Goal: Task Accomplishment & Management: Use online tool/utility

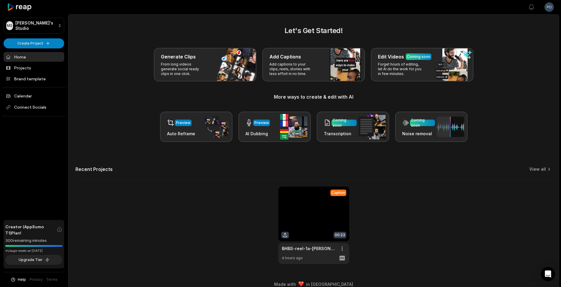
click at [547, 9] on html "MS [PERSON_NAME]'s Studio Create Project Home Projects Brand template Calendar …" at bounding box center [280, 143] width 561 height 287
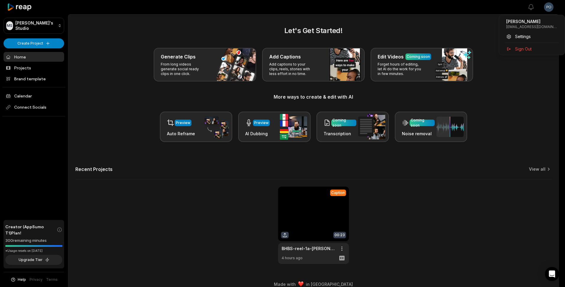
click at [512, 117] on html "MS Mike's Studio Create Project Home Projects Brand template Calendar Connect S…" at bounding box center [282, 143] width 565 height 287
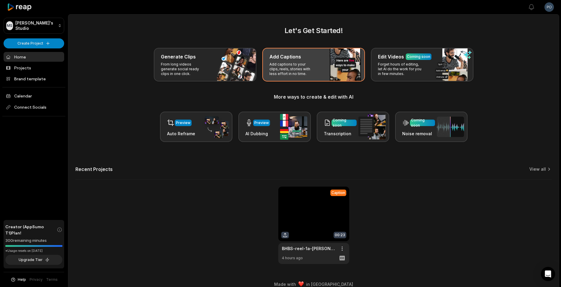
click at [294, 62] on div "Add Captions Add captions to your clips, reels, stories with less effort in no …" at bounding box center [313, 65] width 103 height 34
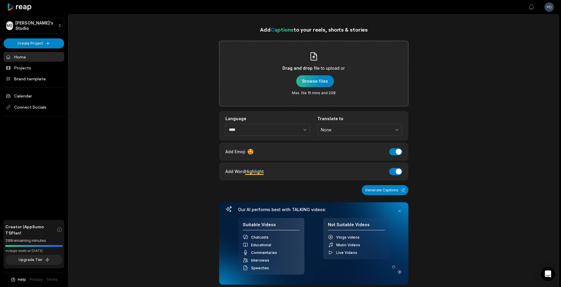
click at [314, 83] on div "button" at bounding box center [315, 81] width 38 height 12
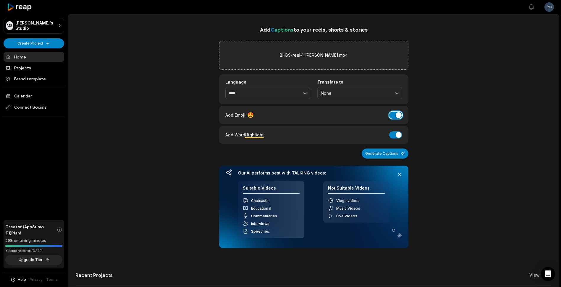
click at [394, 114] on button "Add Emoji" at bounding box center [395, 115] width 13 height 7
click at [391, 155] on button "Generate Captions" at bounding box center [385, 154] width 47 height 10
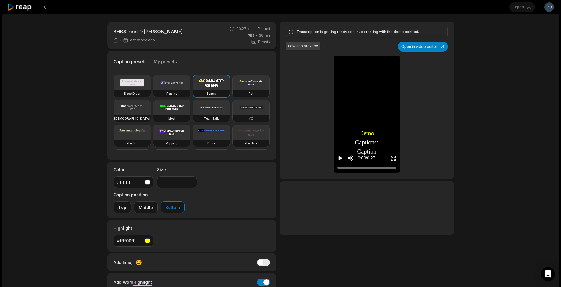
click at [193, 115] on video at bounding box center [211, 107] width 37 height 15
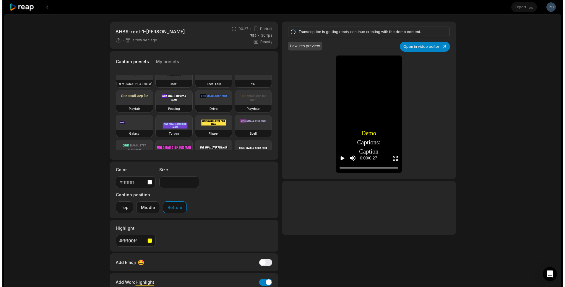
scroll to position [96, 0]
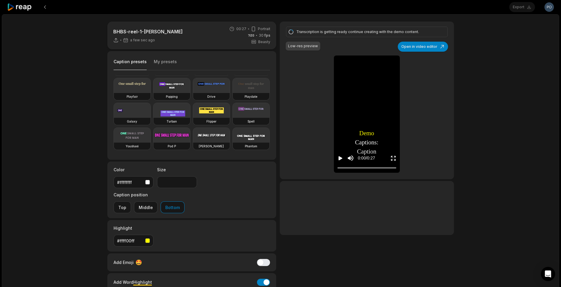
click at [163, 61] on button "My presets" at bounding box center [165, 64] width 23 height 11
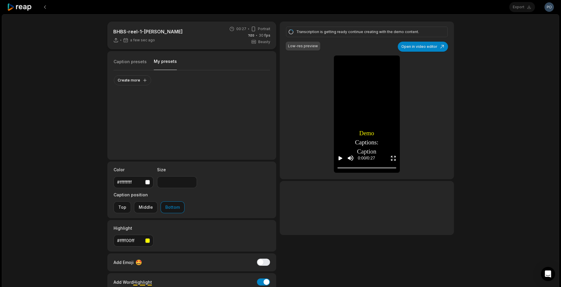
click at [139, 64] on button "Caption presets" at bounding box center [130, 64] width 33 height 11
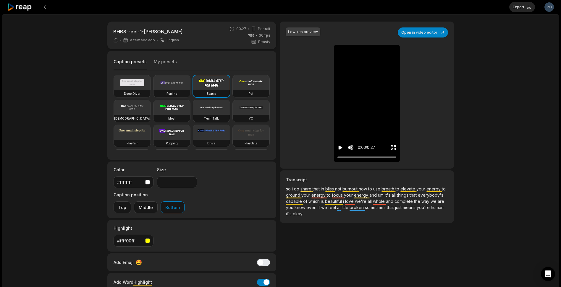
click at [193, 115] on video at bounding box center [211, 107] width 37 height 15
type input "**"
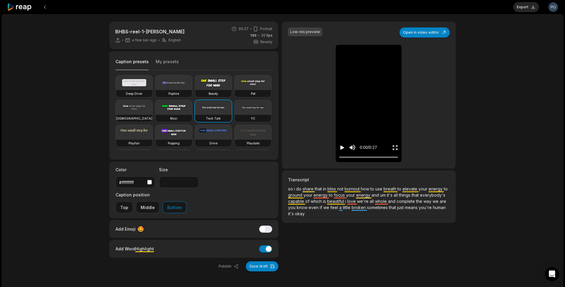
click at [195, 115] on video at bounding box center [213, 107] width 37 height 15
click at [257, 262] on button "Save draft" at bounding box center [262, 267] width 33 height 10
click at [342, 147] on icon "Play video" at bounding box center [343, 148] width 4 height 4
click at [192, 105] on video at bounding box center [174, 107] width 37 height 15
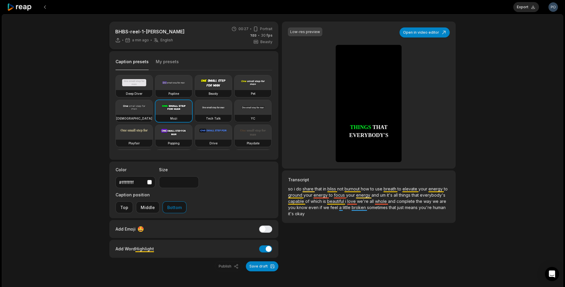
click at [235, 115] on video at bounding box center [253, 107] width 37 height 15
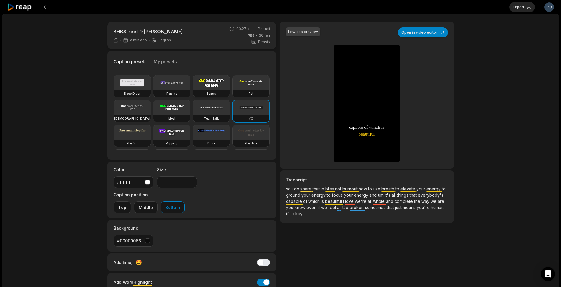
click at [211, 86] on video at bounding box center [211, 82] width 37 height 15
click at [150, 111] on video at bounding box center [132, 107] width 37 height 15
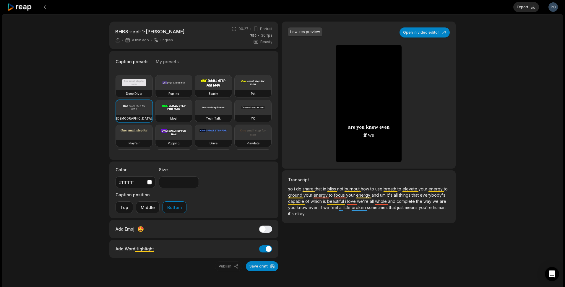
click at [177, 84] on video at bounding box center [174, 82] width 37 height 15
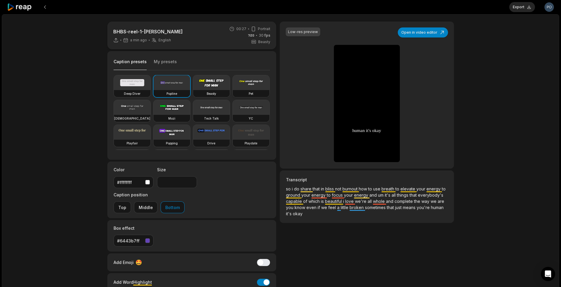
click at [233, 90] on video at bounding box center [251, 82] width 37 height 15
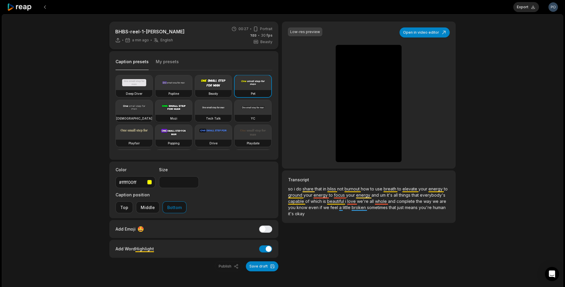
click at [192, 106] on video at bounding box center [174, 107] width 37 height 15
type input "**"
click at [290, 189] on span "so" at bounding box center [291, 189] width 6 height 5
click at [289, 189] on span "so" at bounding box center [291, 189] width 6 height 5
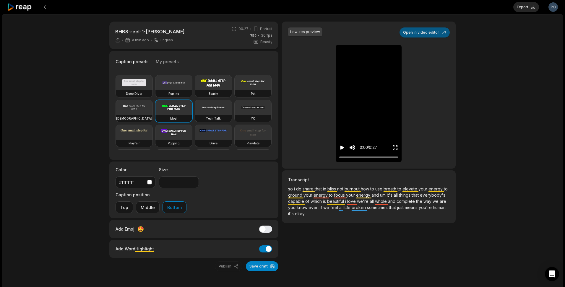
click at [423, 33] on button "Open in video editor" at bounding box center [425, 32] width 50 height 10
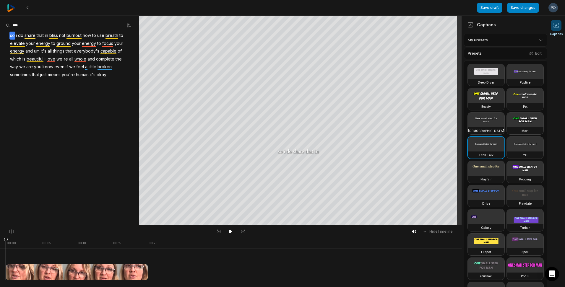
click at [15, 36] on span "i" at bounding box center [16, 36] width 2 height 8
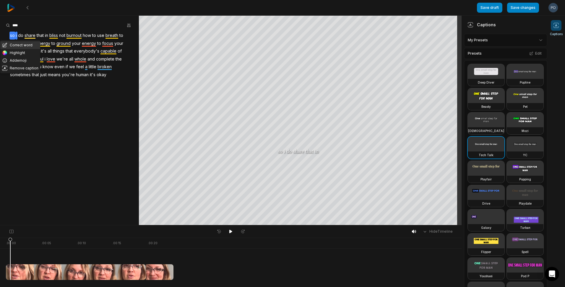
click at [15, 44] on button "Correct word" at bounding box center [20, 45] width 40 height 8
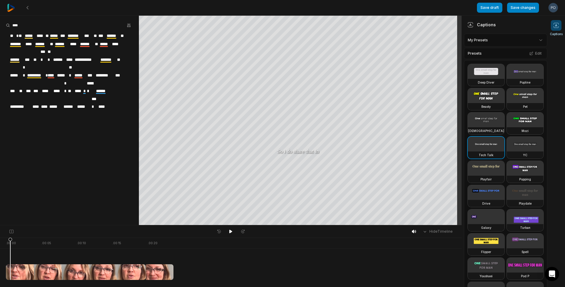
click at [51, 34] on span "*****" at bounding box center [54, 36] width 10 height 8
click at [66, 35] on span "***" at bounding box center [63, 36] width 7 height 8
drag, startPoint x: 63, startPoint y: 37, endPoint x: 67, endPoint y: 44, distance: 8.6
click at [64, 37] on span "***" at bounding box center [63, 36] width 7 height 8
click at [72, 35] on span "*******" at bounding box center [76, 36] width 17 height 8
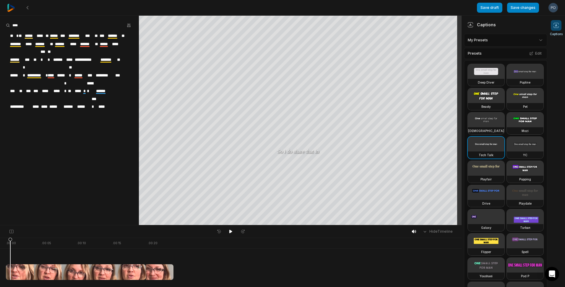
click at [107, 103] on span "****" at bounding box center [103, 107] width 11 height 8
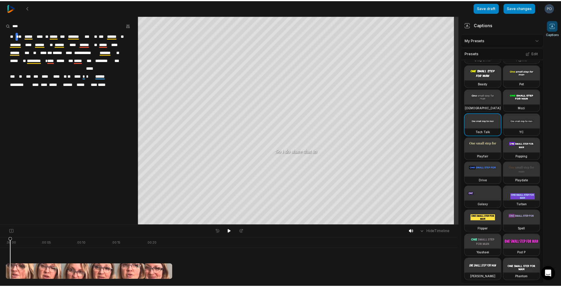
scroll to position [266, 0]
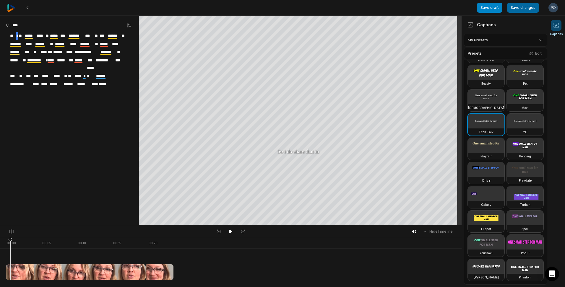
click at [524, 9] on button "Save changes" at bounding box center [523, 8] width 32 height 10
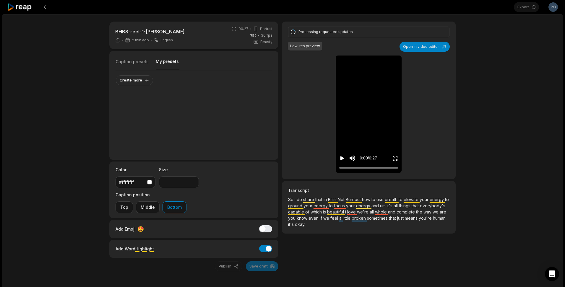
click at [171, 61] on button "My presets" at bounding box center [167, 65] width 23 height 12
click at [138, 82] on button "Create more" at bounding box center [134, 80] width 37 height 10
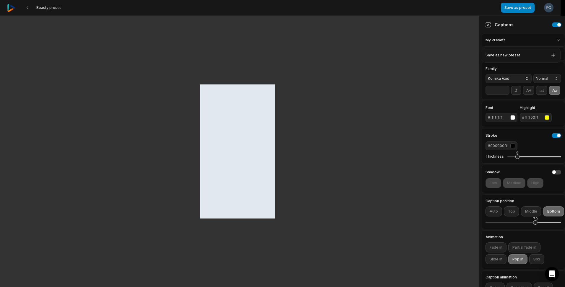
click at [540, 43] on html "Beasty preset Save as preset Open user menu Captions My Presets Select a Preset…" at bounding box center [282, 143] width 565 height 287
click at [374, 52] on html "Beasty preset Save as preset Open user menu Captions My Presets Select a Preset…" at bounding box center [282, 143] width 565 height 287
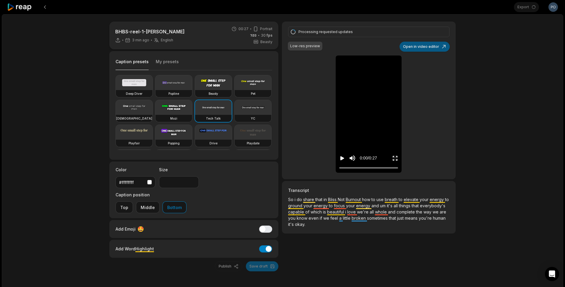
click at [434, 47] on button "Open in video editor" at bounding box center [425, 47] width 50 height 10
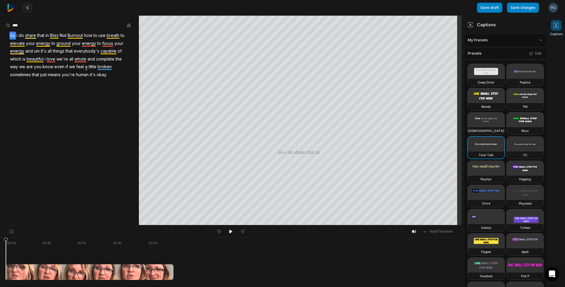
click at [27, 9] on icon at bounding box center [27, 7] width 5 height 5
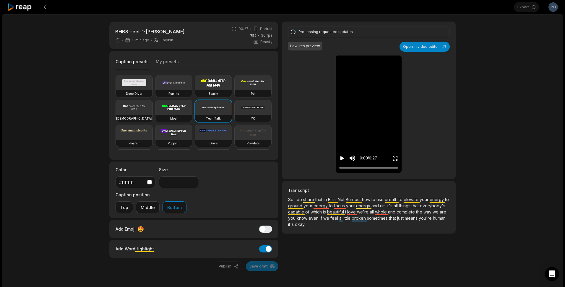
click at [527, 7] on div "Export Open user menu" at bounding box center [536, 7] width 44 height 14
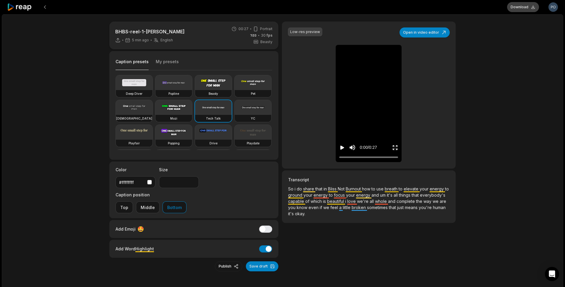
click at [519, 6] on button "Download" at bounding box center [523, 7] width 32 height 10
click at [46, 6] on button at bounding box center [45, 7] width 11 height 11
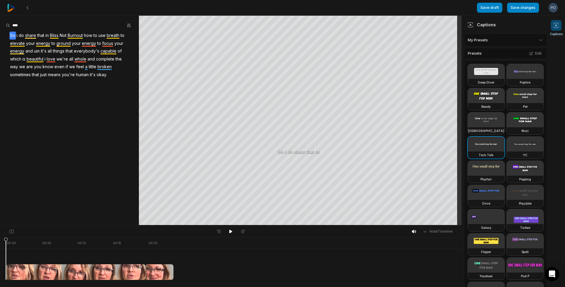
click at [12, 11] on img at bounding box center [11, 8] width 8 height 8
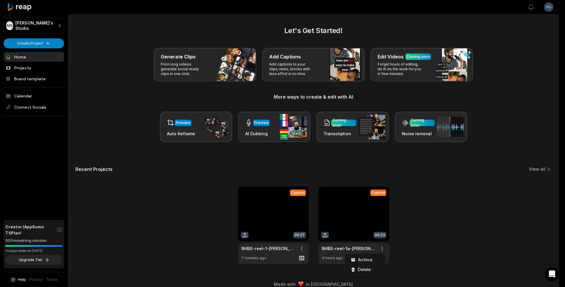
click at [383, 247] on html "MS Mike's Studio Create Project Home Projects Brand template Calendar Connect S…" at bounding box center [282, 143] width 565 height 287
click at [365, 268] on span "Delete" at bounding box center [364, 270] width 13 height 6
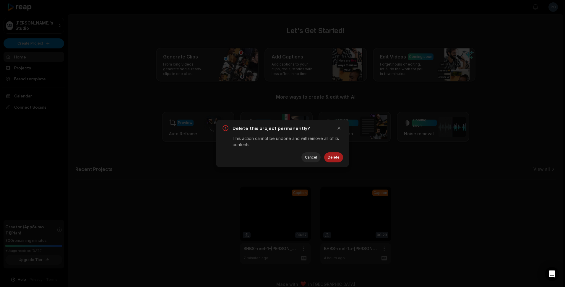
click at [336, 159] on button "Delete" at bounding box center [333, 158] width 19 height 10
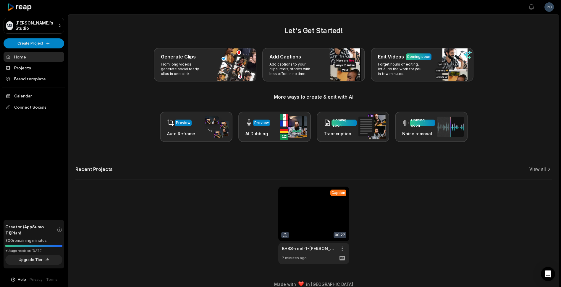
drag, startPoint x: 147, startPoint y: 216, endPoint x: 163, endPoint y: 242, distance: 30.1
click at [163, 242] on div "Caption 00:27 BHBS-reel-1-Roberta-Garceau Open options 7 minutes ago" at bounding box center [313, 225] width 476 height 77
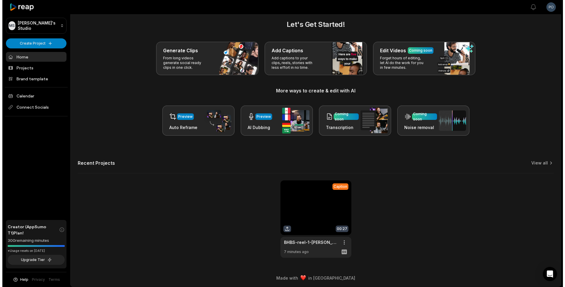
scroll to position [8, 0]
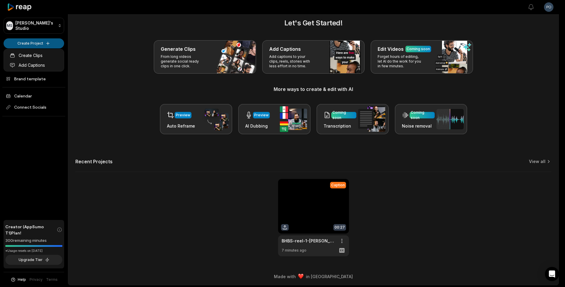
click at [51, 40] on html "MS Mike's Studio Create Project Home Projects Brand template Calendar Connect S…" at bounding box center [282, 135] width 565 height 287
click at [39, 66] on link "Add Captions" at bounding box center [34, 65] width 58 height 10
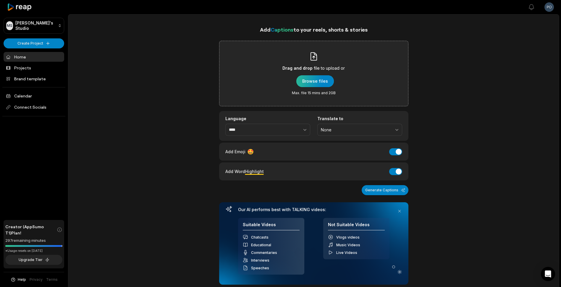
click at [316, 84] on div "button" at bounding box center [315, 81] width 38 height 12
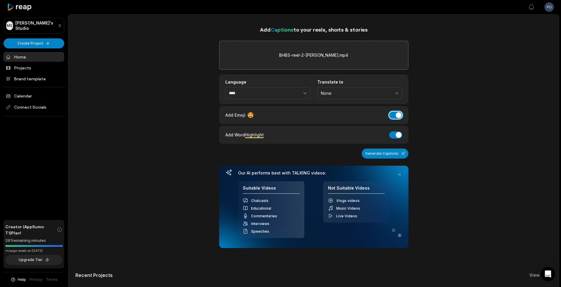
click at [397, 114] on button "Add Emoji" at bounding box center [395, 115] width 13 height 7
click at [387, 153] on button "Generate Captions" at bounding box center [385, 154] width 47 height 10
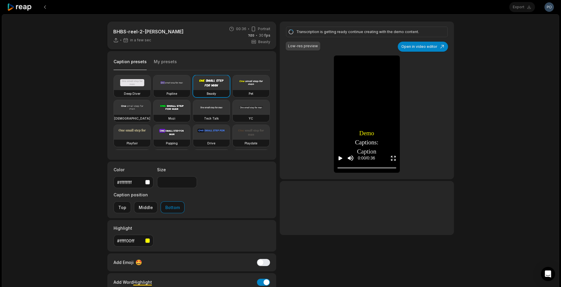
click at [193, 115] on video at bounding box center [211, 107] width 37 height 15
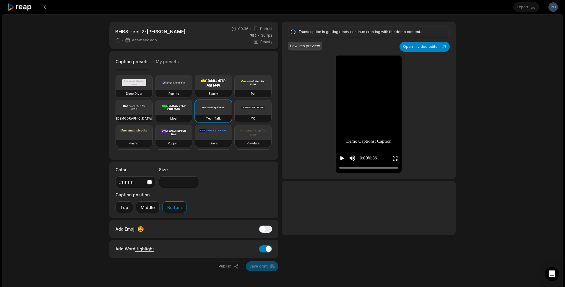
click at [153, 133] on video at bounding box center [134, 132] width 37 height 15
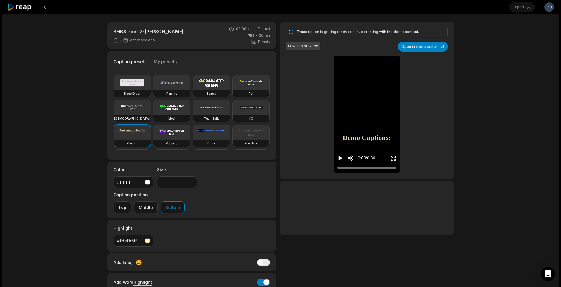
click at [233, 115] on video at bounding box center [251, 107] width 37 height 15
click at [193, 115] on video at bounding box center [211, 107] width 37 height 15
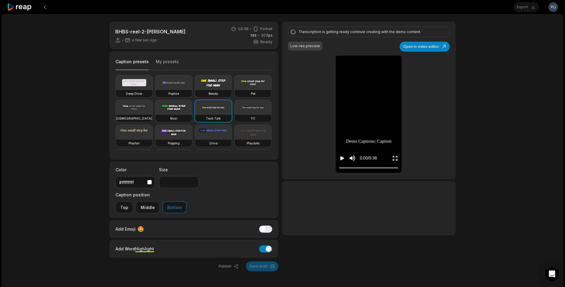
click at [235, 115] on video at bounding box center [253, 107] width 37 height 15
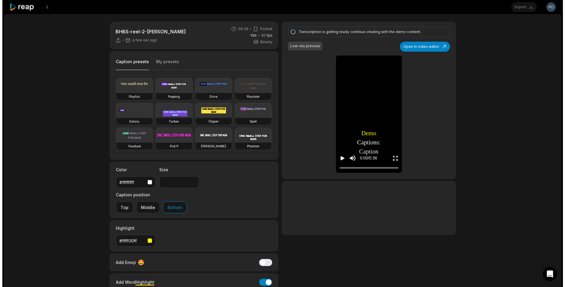
scroll to position [96, 0]
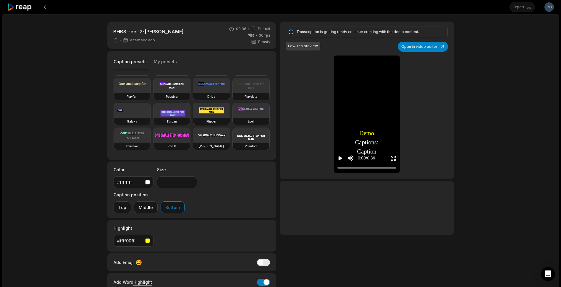
click at [206, 103] on video at bounding box center [211, 110] width 37 height 15
click at [174, 103] on video at bounding box center [171, 110] width 37 height 15
click at [129, 103] on video at bounding box center [132, 110] width 37 height 15
click at [150, 128] on video at bounding box center [132, 135] width 37 height 15
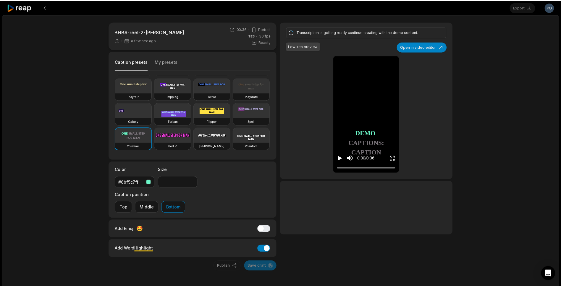
scroll to position [37, 0]
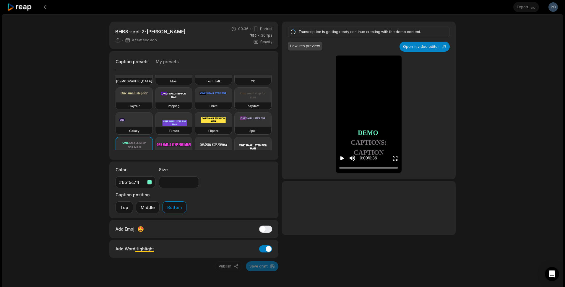
click at [153, 98] on video at bounding box center [134, 95] width 37 height 15
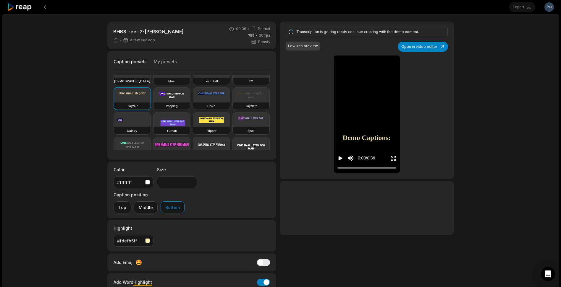
click at [223, 127] on video at bounding box center [211, 120] width 37 height 15
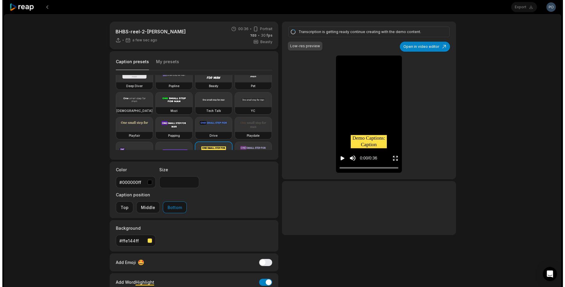
scroll to position [0, 0]
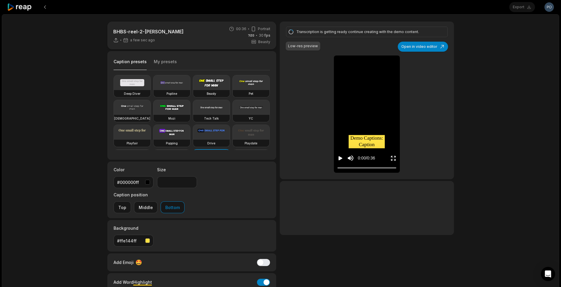
click at [190, 108] on video at bounding box center [171, 107] width 37 height 15
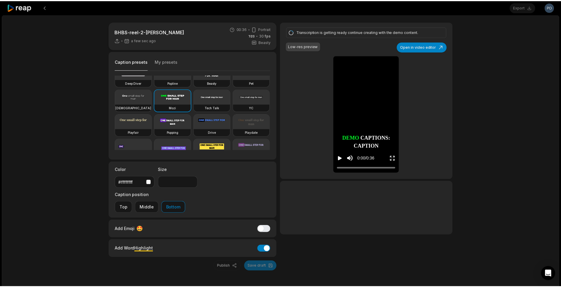
scroll to position [30, 0]
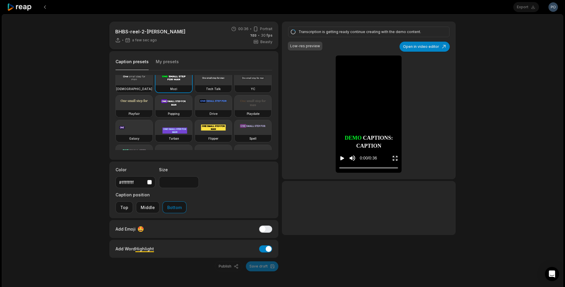
click at [153, 107] on video at bounding box center [134, 102] width 37 height 15
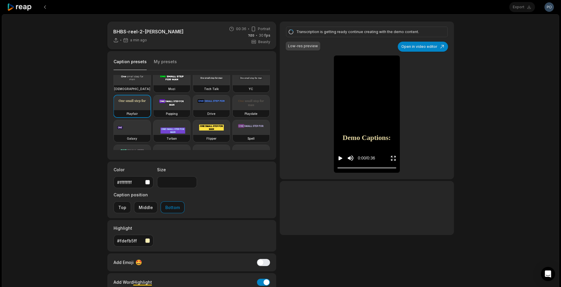
click at [153, 110] on video at bounding box center [171, 102] width 37 height 15
click at [233, 110] on video at bounding box center [251, 102] width 37 height 15
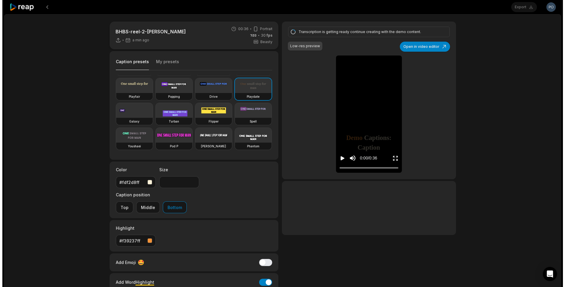
scroll to position [89, 0]
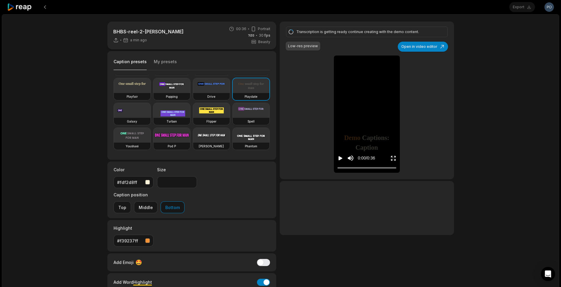
click at [233, 115] on video at bounding box center [251, 110] width 37 height 15
click at [233, 141] on video at bounding box center [251, 135] width 37 height 15
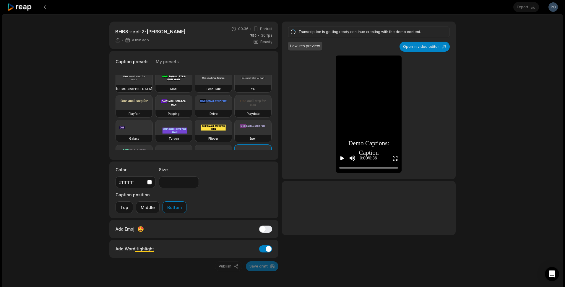
scroll to position [0, 0]
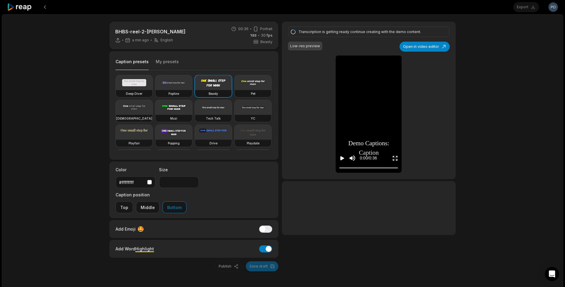
type input "**"
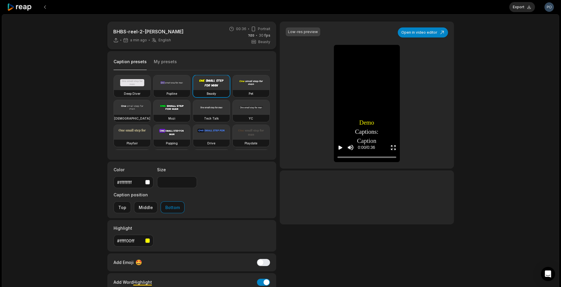
click at [215, 79] on video at bounding box center [211, 82] width 37 height 15
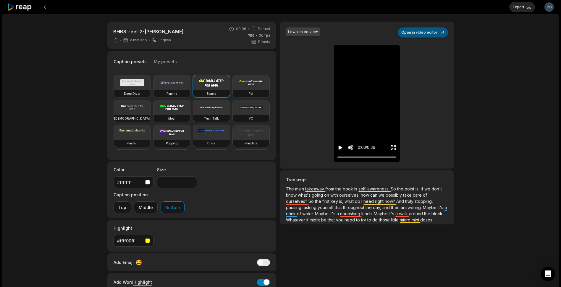
click at [427, 33] on button "Open in video editor" at bounding box center [423, 32] width 50 height 10
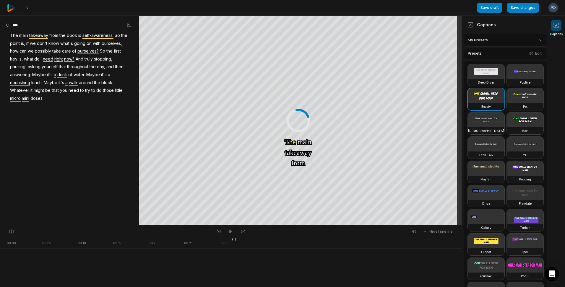
click at [57, 233] on div at bounding box center [36, 232] width 59 height 8
drag, startPoint x: 234, startPoint y: 252, endPoint x: 80, endPoint y: 251, distance: 153.7
click at [80, 251] on icon at bounding box center [80, 259] width 4 height 43
click at [507, 127] on video at bounding box center [525, 120] width 37 height 15
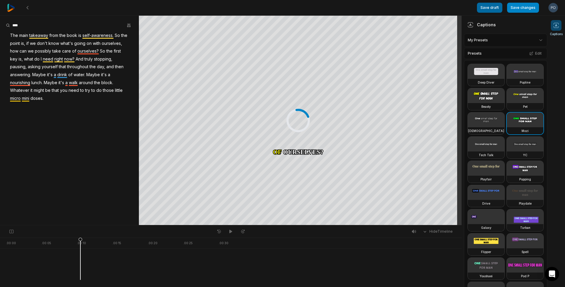
click at [493, 8] on button "Save draft" at bounding box center [489, 8] width 25 height 10
click at [522, 3] on button "Save changes" at bounding box center [523, 8] width 32 height 10
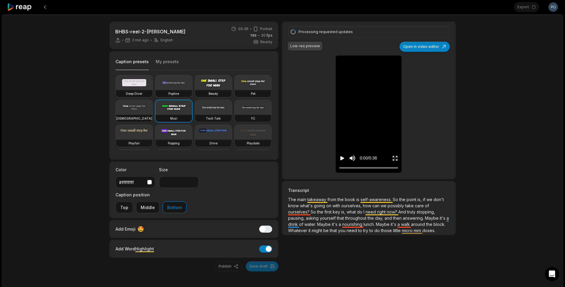
click at [343, 158] on icon "Play video" at bounding box center [343, 158] width 4 height 4
click at [343, 158] on icon "Pause video" at bounding box center [342, 159] width 6 height 6
click at [195, 115] on video at bounding box center [213, 107] width 37 height 15
click at [345, 159] on icon "Play video" at bounding box center [342, 159] width 6 height 6
click at [235, 115] on video at bounding box center [253, 107] width 37 height 15
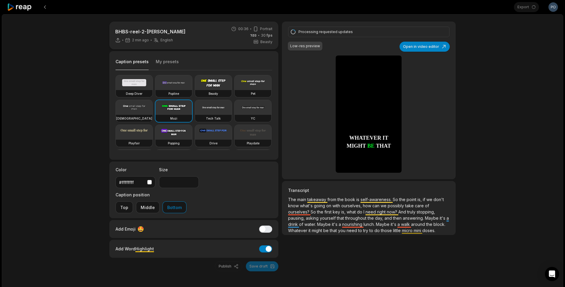
click at [153, 104] on video at bounding box center [134, 107] width 37 height 15
click at [235, 115] on video at bounding box center [253, 107] width 37 height 15
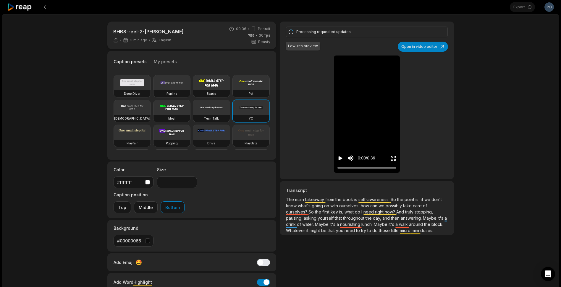
click at [339, 157] on icon "Play video" at bounding box center [341, 158] width 4 height 4
type input "**"
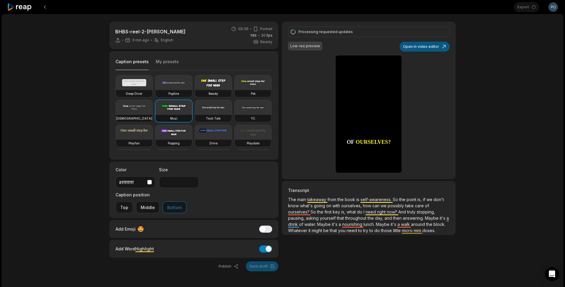
click at [425, 48] on button "Open in video editor" at bounding box center [425, 47] width 50 height 10
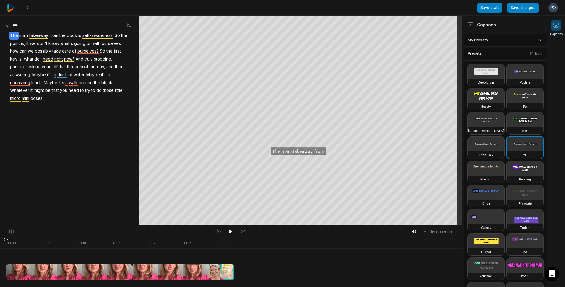
scroll to position [30, 0]
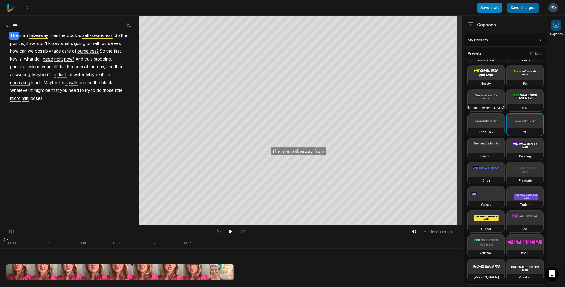
click at [524, 10] on button "Save changes" at bounding box center [523, 8] width 32 height 10
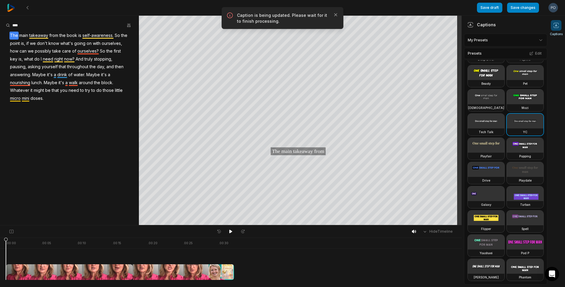
click at [225, 231] on div at bounding box center [231, 232] width 33 height 8
click at [216, 230] on icon at bounding box center [218, 231] width 5 height 5
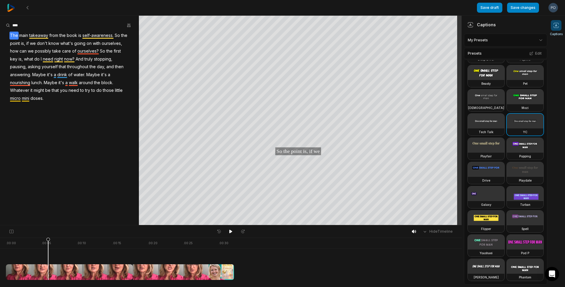
click at [48, 243] on div at bounding box center [120, 259] width 228 height 42
drag, startPoint x: 48, startPoint y: 243, endPoint x: -17, endPoint y: 242, distance: 65.1
click at [0, 242] on html "Save draft Save changes Open user menu Captions Your browser does not support m…" at bounding box center [282, 143] width 565 height 287
click at [524, 9] on button "Save changes" at bounding box center [523, 8] width 32 height 10
click at [27, 7] on icon at bounding box center [27, 7] width 5 height 5
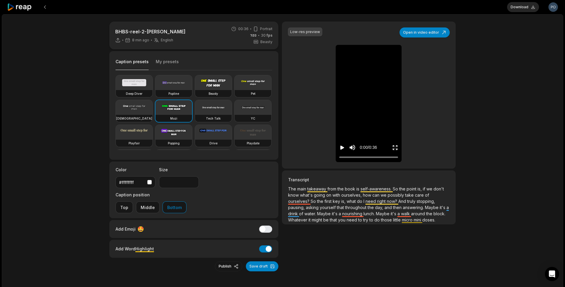
click at [9, 8] on icon at bounding box center [19, 7] width 25 height 8
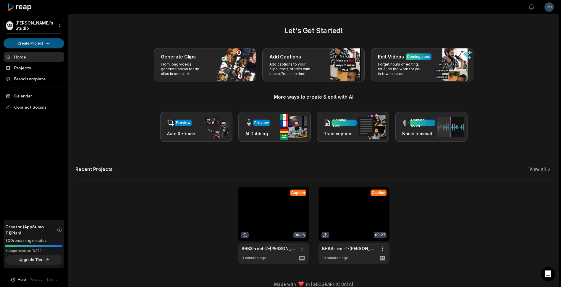
click at [42, 44] on html "MS Mike's Studio Create Project Home Projects Brand template Calendar Connect S…" at bounding box center [280, 143] width 561 height 287
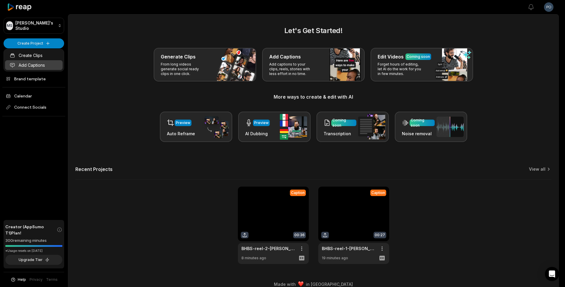
click at [32, 67] on link "Add Captions" at bounding box center [34, 65] width 58 height 10
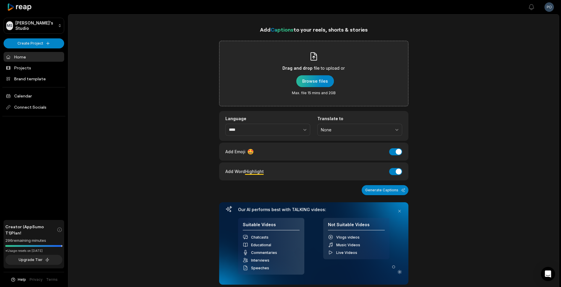
click at [325, 83] on div "button" at bounding box center [315, 81] width 38 height 12
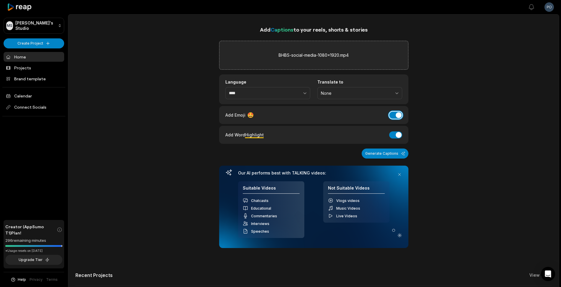
click at [396, 116] on button "Add Emoji" at bounding box center [395, 115] width 13 height 7
click at [303, 94] on icon "button" at bounding box center [305, 93] width 6 height 6
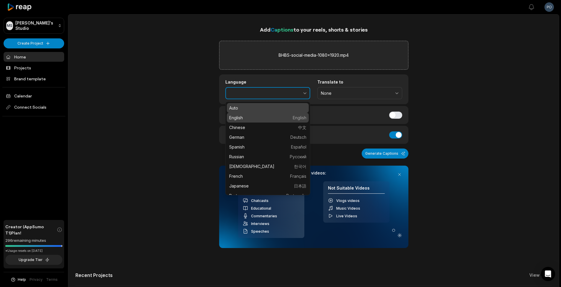
type input "*******"
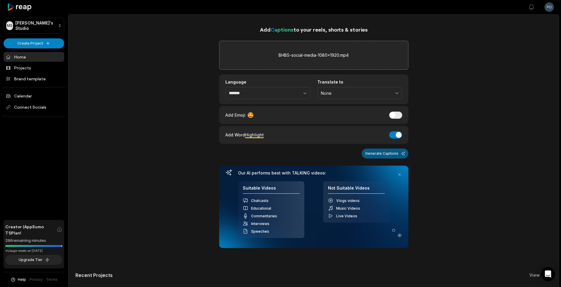
click at [380, 152] on button "Generate Captions" at bounding box center [385, 154] width 47 height 10
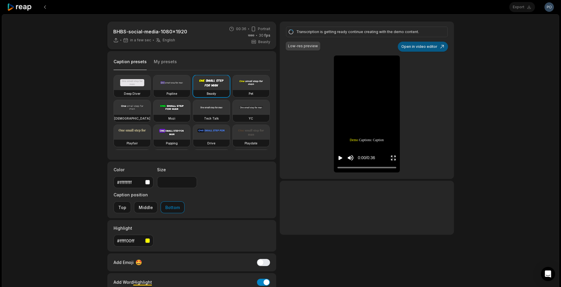
click at [418, 50] on button "Open in video editor" at bounding box center [423, 47] width 50 height 10
click at [425, 48] on button "Open in video editor" at bounding box center [423, 47] width 50 height 10
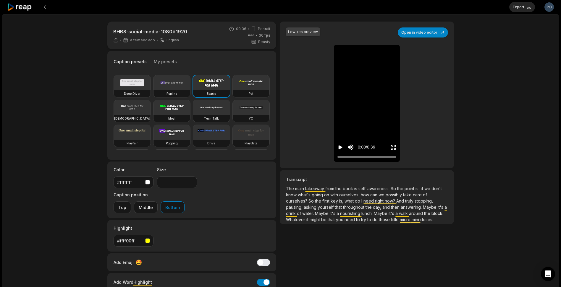
click at [425, 35] on button "Open in video editor" at bounding box center [423, 32] width 50 height 10
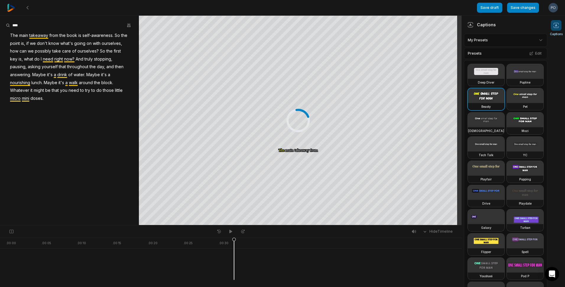
click at [96, 236] on div "Hide Timeline" at bounding box center [231, 232] width 462 height 12
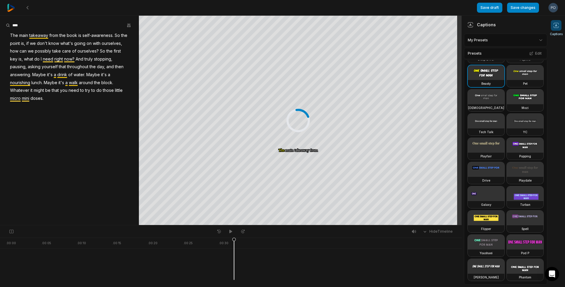
scroll to position [59, 0]
click at [507, 129] on video at bounding box center [525, 121] width 37 height 15
click at [532, 53] on button "Edit" at bounding box center [536, 54] width 16 height 8
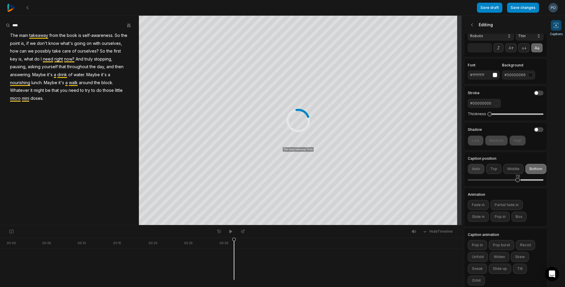
click at [477, 174] on button "Auto" at bounding box center [476, 169] width 17 height 10
drag, startPoint x: 233, startPoint y: 241, endPoint x: 90, endPoint y: 245, distance: 143.4
click at [90, 245] on icon at bounding box center [89, 259] width 4 height 43
click at [523, 7] on button "Save changes" at bounding box center [523, 8] width 32 height 10
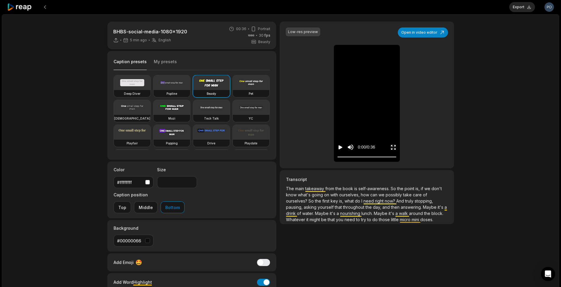
type input "**"
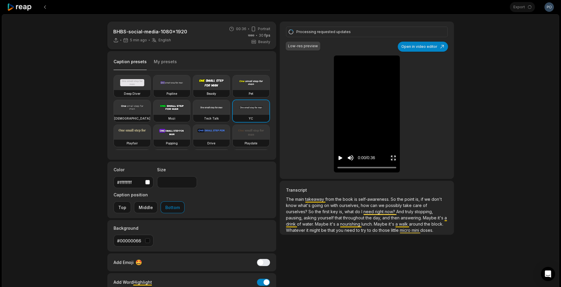
click at [339, 158] on icon "Play video" at bounding box center [341, 158] width 4 height 4
click at [339, 158] on icon "Pause video" at bounding box center [339, 158] width 1 height 4
click at [339, 158] on icon "Play video" at bounding box center [341, 158] width 4 height 4
click at [339, 158] on icon "Pause video" at bounding box center [339, 158] width 1 height 4
click at [429, 46] on button "Open in video editor" at bounding box center [423, 47] width 50 height 10
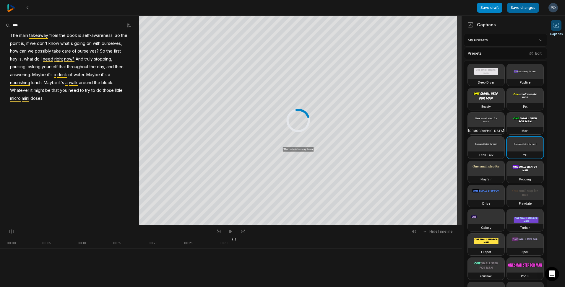
click at [522, 8] on button "Save changes" at bounding box center [523, 8] width 32 height 10
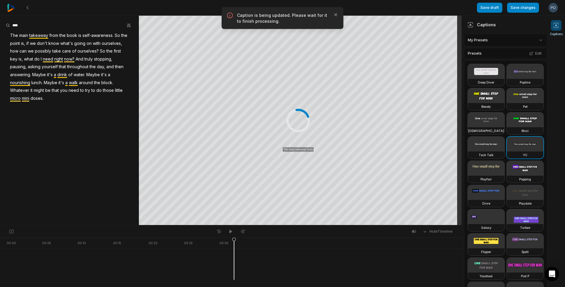
click at [507, 152] on video at bounding box center [525, 144] width 37 height 15
click at [533, 53] on button "Edit" at bounding box center [536, 54] width 16 height 8
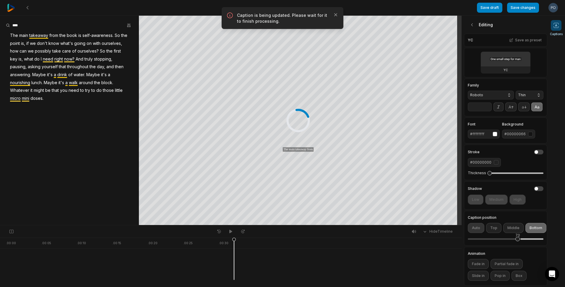
click at [474, 233] on button "Auto" at bounding box center [476, 228] width 17 height 10
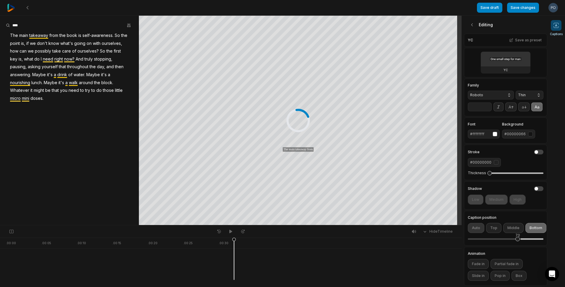
click at [475, 233] on button "Auto" at bounding box center [476, 228] width 17 height 10
click at [479, 233] on button "Auto" at bounding box center [476, 228] width 17 height 10
drag, startPoint x: 517, startPoint y: 247, endPoint x: 522, endPoint y: 250, distance: 5.2
click at [522, 242] on div "75" at bounding box center [521, 239] width 4 height 4
click at [526, 42] on button "Save as preset" at bounding box center [526, 40] width 36 height 8
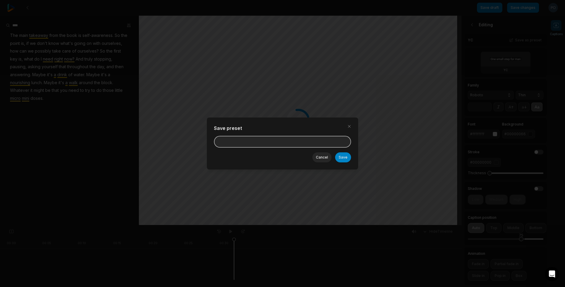
click at [281, 145] on input at bounding box center [282, 142] width 137 height 12
type input "****"
click at [343, 157] on button "Save" at bounding box center [343, 158] width 16 height 10
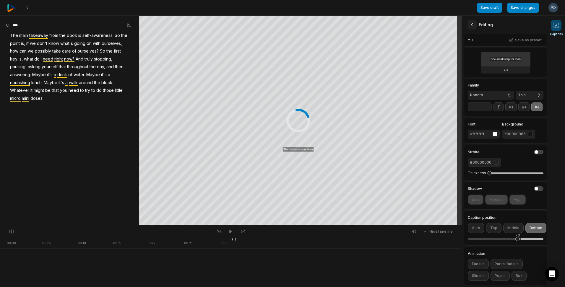
click at [471, 24] on icon at bounding box center [473, 25] width 6 height 6
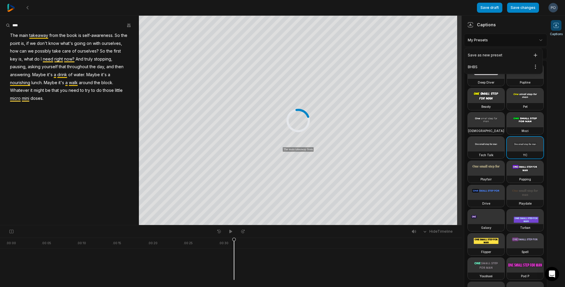
click at [515, 38] on html "Save draft Save changes Open user menu Captions Your browser does not support m…" at bounding box center [282, 143] width 565 height 287
click at [486, 64] on div "BHBS Open options" at bounding box center [504, 67] width 76 height 12
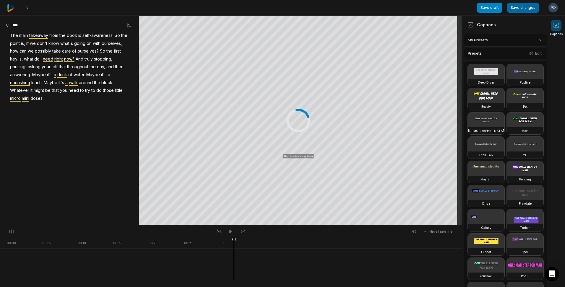
click at [524, 7] on button "Save changes" at bounding box center [523, 8] width 32 height 10
click at [128, 26] on icon "button" at bounding box center [129, 25] width 5 height 5
click at [101, 17] on aside "Find Find and... Correct Highlight Add emoji The main takeaway from the book is…" at bounding box center [69, 121] width 139 height 210
click at [522, 41] on html "Save draft Save changes Open user menu Captions Your browser does not support m…" at bounding box center [282, 143] width 565 height 287
click at [535, 66] on html "Save draft Save changes Open user menu Captions Your browser does not support m…" at bounding box center [282, 143] width 565 height 287
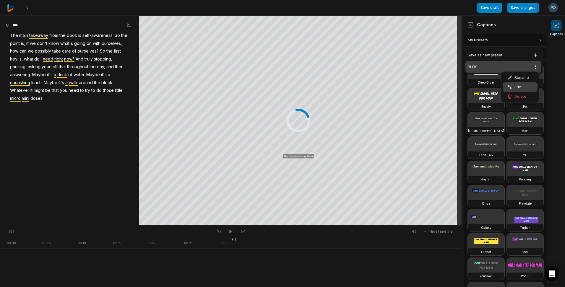
click at [522, 87] on div "Edit" at bounding box center [520, 86] width 35 height 9
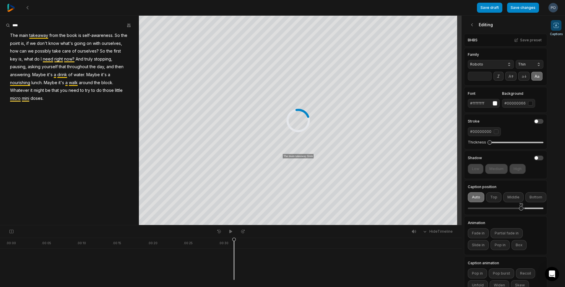
click at [487, 79] on input "**" at bounding box center [480, 76] width 24 height 9
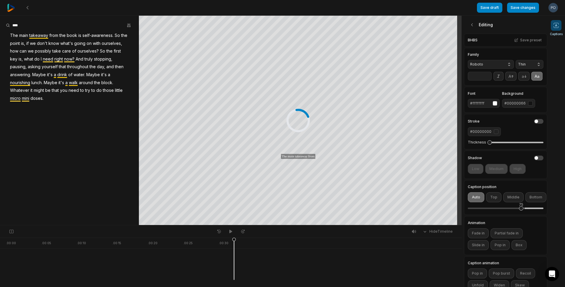
click at [487, 79] on input "**" at bounding box center [480, 76] width 24 height 9
type input "**"
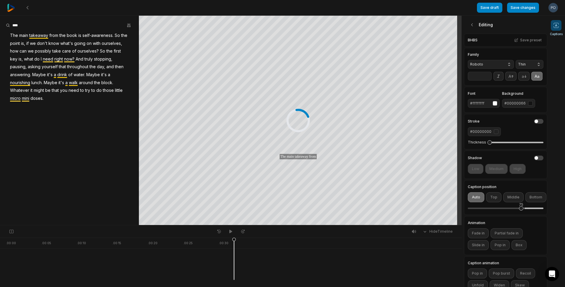
click at [487, 79] on input "**" at bounding box center [480, 76] width 24 height 9
click at [527, 41] on button "Save preset" at bounding box center [528, 40] width 31 height 8
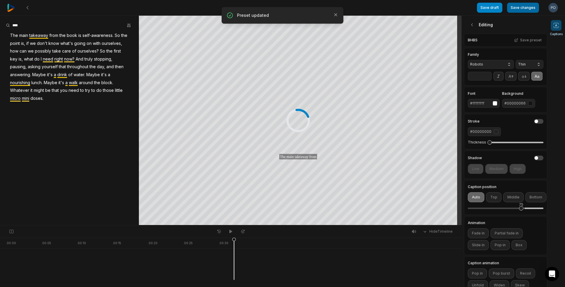
click at [526, 8] on button "Save changes" at bounding box center [523, 8] width 32 height 10
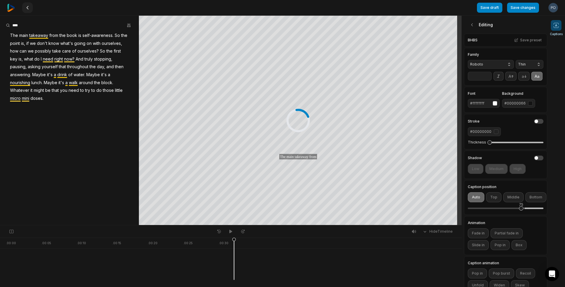
click at [27, 7] on 335 at bounding box center [27, 7] width 1 height 3
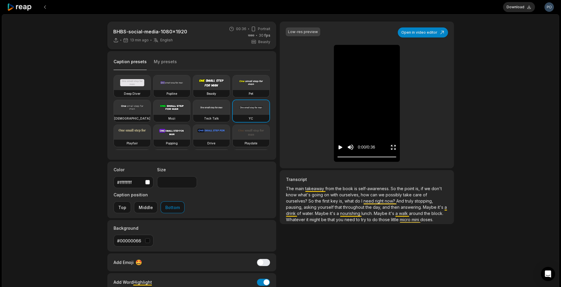
click at [338, 146] on icon "Play video" at bounding box center [340, 148] width 6 height 6
click at [338, 146] on icon "Pause video" at bounding box center [340, 148] width 6 height 6
click at [423, 31] on button "Open in video editor" at bounding box center [423, 32] width 50 height 10
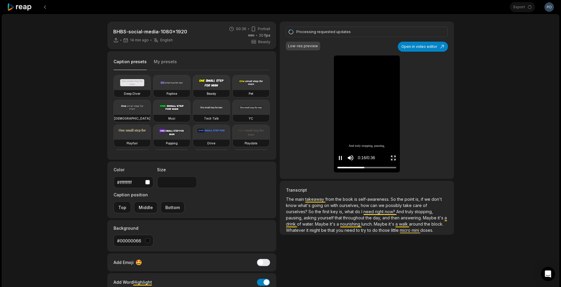
click at [339, 158] on icon "Pause video" at bounding box center [339, 158] width 1 height 4
click at [429, 47] on button "Open in video editor" at bounding box center [423, 47] width 50 height 10
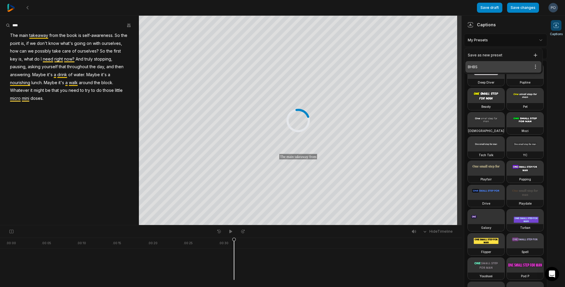
click at [525, 41] on html "Save draft Save changes Open user menu Captions Your browser does not support m…" at bounding box center [282, 143] width 565 height 287
click at [535, 66] on html "Save draft Save changes Open user menu Captions Your browser does not support m…" at bounding box center [282, 143] width 565 height 287
click at [521, 84] on div "Edit" at bounding box center [520, 86] width 35 height 9
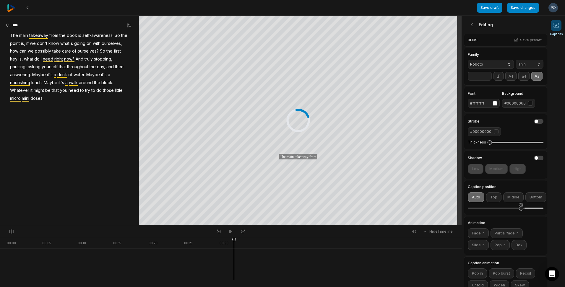
click at [484, 81] on input "**" at bounding box center [480, 76] width 24 height 9
click at [488, 80] on input "**" at bounding box center [480, 76] width 24 height 9
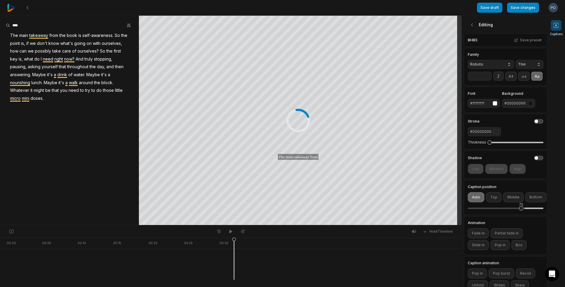
click at [488, 80] on input "**" at bounding box center [480, 76] width 24 height 9
click at [528, 41] on button "Save preset" at bounding box center [528, 40] width 31 height 8
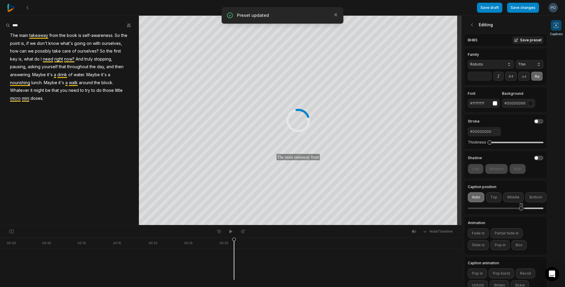
type input "**"
click at [525, 9] on button "Save changes" at bounding box center [523, 8] width 32 height 10
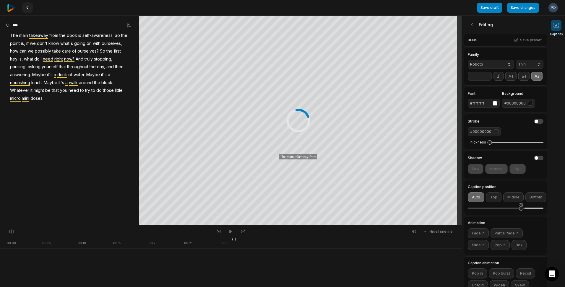
click at [29, 5] on button at bounding box center [27, 7] width 11 height 11
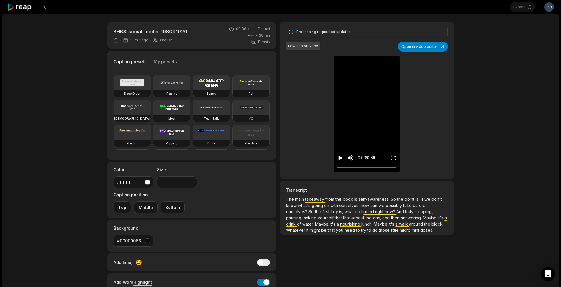
click at [338, 159] on icon "Play video" at bounding box center [340, 158] width 6 height 6
click at [338, 160] on icon "Pause video" at bounding box center [340, 158] width 6 height 6
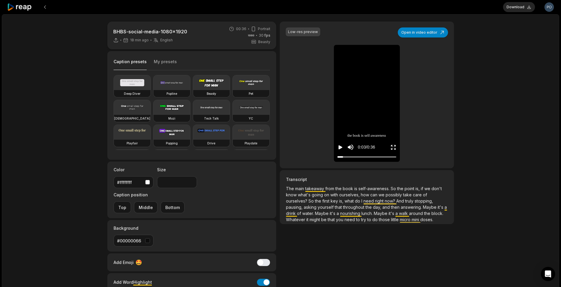
type input "**"
click at [517, 8] on button "Download" at bounding box center [519, 7] width 32 height 10
click at [319, 210] on p "The main takeaway from the book is self-awareness. So the point is, if we don't…" at bounding box center [366, 204] width 161 height 37
click at [309, 199] on span "So" at bounding box center [311, 201] width 7 height 5
click at [172, 62] on button "My presets" at bounding box center [165, 64] width 23 height 11
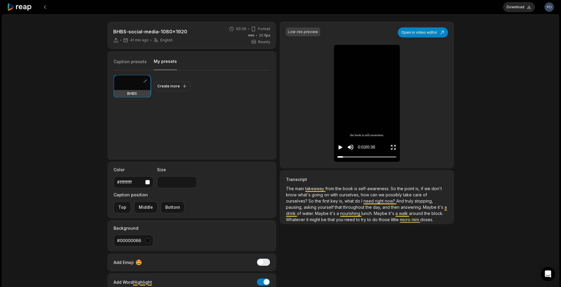
click at [128, 87] on div at bounding box center [132, 82] width 37 height 15
click at [132, 94] on h3 "BHBS" at bounding box center [132, 93] width 10 height 5
click at [132, 92] on h3 "BHBS" at bounding box center [132, 93] width 10 height 5
drag, startPoint x: 132, startPoint y: 92, endPoint x: 131, endPoint y: 87, distance: 4.8
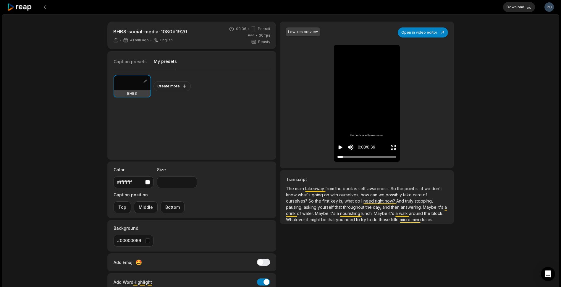
click at [131, 87] on div at bounding box center [132, 82] width 37 height 15
click at [137, 96] on div "BHBS" at bounding box center [132, 93] width 37 height 7
click at [146, 82] on button "button" at bounding box center [145, 81] width 6 height 6
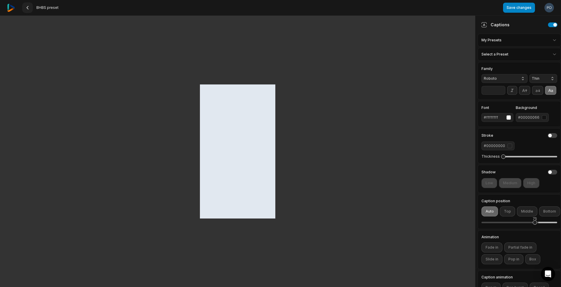
click at [27, 8] on icon at bounding box center [27, 7] width 5 height 5
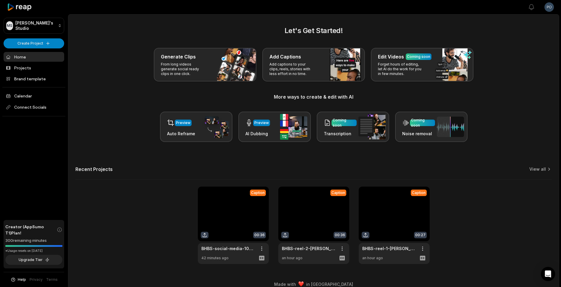
click at [233, 224] on link at bounding box center [233, 225] width 71 height 77
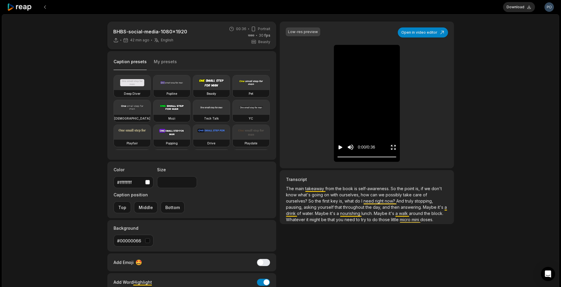
type input "**"
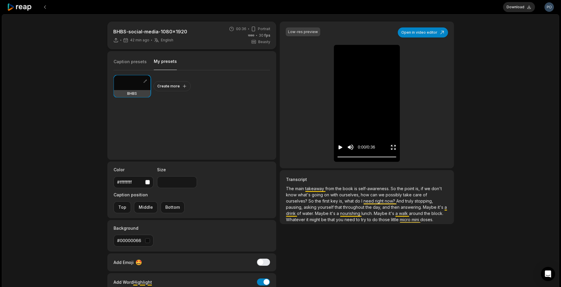
click at [166, 62] on button "My presets" at bounding box center [165, 65] width 23 height 12
click at [140, 94] on div "BHBS" at bounding box center [132, 93] width 37 height 7
click at [145, 81] on button "button" at bounding box center [145, 81] width 6 height 6
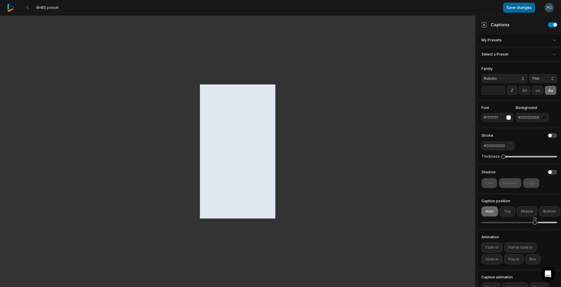
click at [518, 7] on button "Save changes" at bounding box center [519, 8] width 32 height 10
click at [545, 43] on html "BHBS preset Save changes Open user menu Captions My Presets Select a Preset Fam…" at bounding box center [282, 143] width 565 height 287
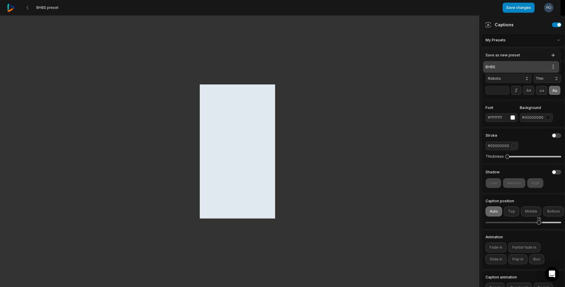
click at [490, 69] on div "BHBS Open options" at bounding box center [521, 67] width 76 height 12
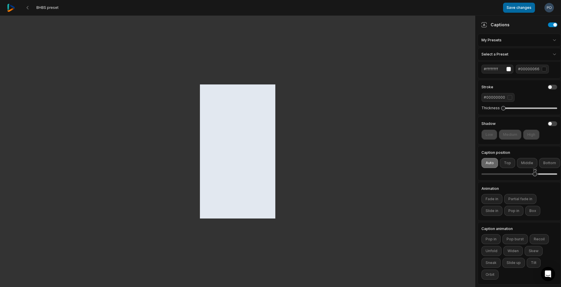
click at [524, 11] on button "Save changes" at bounding box center [519, 8] width 32 height 10
click at [549, 38] on html "BHBS preset Save changes Open user menu Captions My Presets Select a Preset Fam…" at bounding box center [280, 143] width 561 height 287
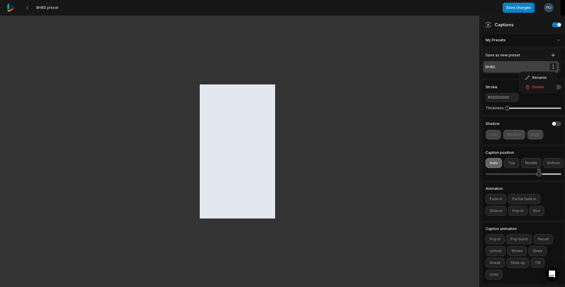
click at [553, 66] on html "BHBS preset Save changes Open user menu Captions My Presets Select a Preset Fam…" at bounding box center [282, 143] width 565 height 287
click at [490, 66] on html "BHBS preset Save changes Open user menu Captions My Presets Select a Preset Fam…" at bounding box center [282, 143] width 565 height 287
click at [490, 66] on div "BHBS Open options" at bounding box center [521, 67] width 76 height 12
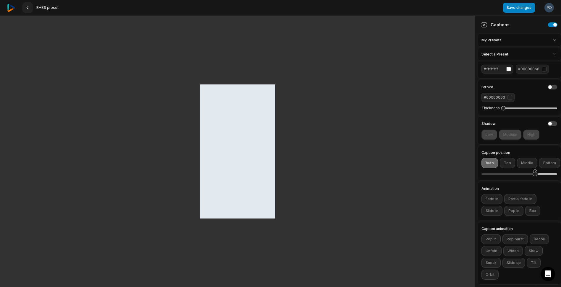
click at [26, 7] on icon at bounding box center [27, 7] width 5 height 5
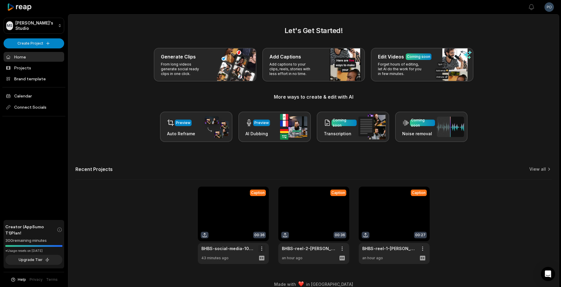
click at [261, 248] on html "MS [PERSON_NAME]'s Studio Create Project Home Projects Brand template Calendar …" at bounding box center [280, 143] width 561 height 287
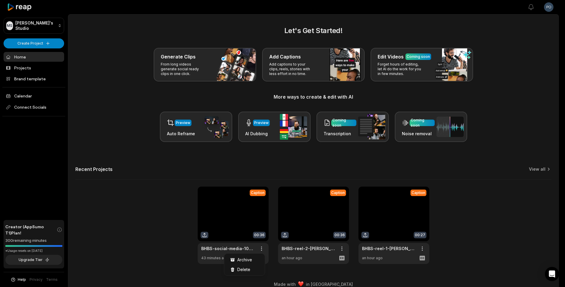
drag, startPoint x: 218, startPoint y: 223, endPoint x: 223, endPoint y: 221, distance: 6.1
click at [218, 223] on html "MS [PERSON_NAME]'s Studio Create Project Home Projects Brand template Calendar …" at bounding box center [282, 143] width 565 height 287
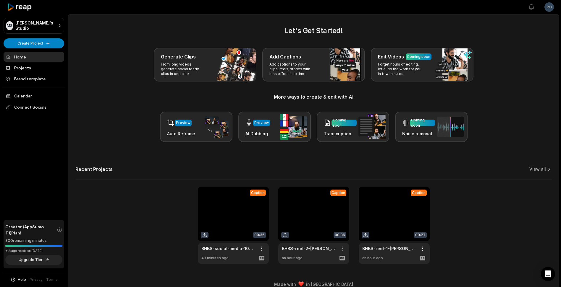
click at [250, 201] on link at bounding box center [233, 225] width 71 height 77
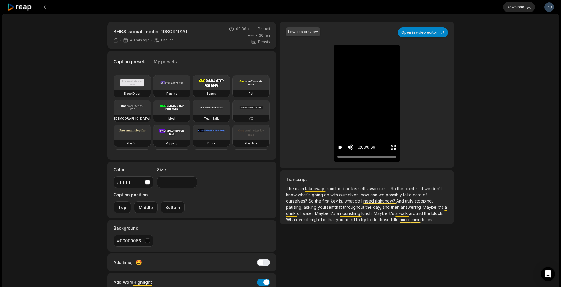
type input "**"
click at [428, 34] on button "Open in video editor" at bounding box center [423, 32] width 50 height 10
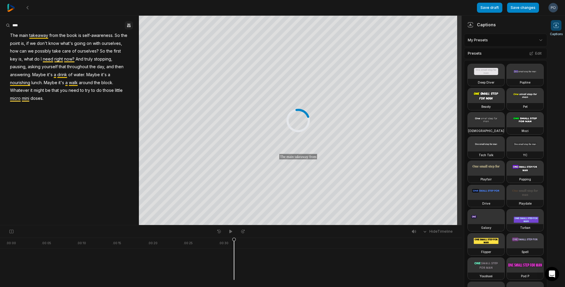
click at [129, 27] on icon "button" at bounding box center [129, 25] width 5 height 5
click at [105, 134] on aside "Find Find and... Correct Highlight Add emoji The main takeaway from the book is…" at bounding box center [69, 121] width 139 height 210
click at [520, 41] on html "Save draft Save changes Open user menu Captions Your browser does not support m…" at bounding box center [282, 143] width 565 height 287
click at [476, 68] on div "BHBS Open options" at bounding box center [504, 67] width 76 height 12
click at [557, 20] on span at bounding box center [556, 25] width 11 height 11
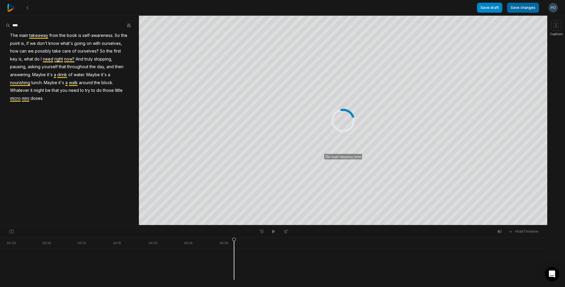
click at [522, 9] on button "Save changes" at bounding box center [523, 8] width 32 height 10
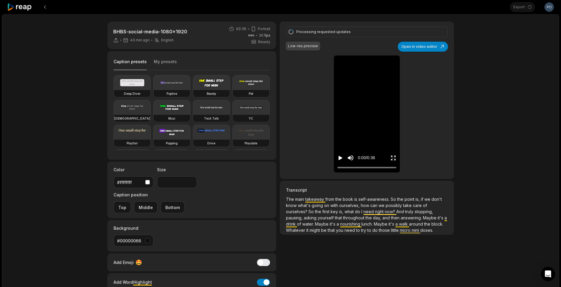
click at [339, 157] on icon "Play video" at bounding box center [341, 158] width 4 height 4
click at [339, 157] on icon "Pause video" at bounding box center [339, 158] width 1 height 4
type input "**"
click at [171, 61] on button "My presets" at bounding box center [165, 64] width 23 height 11
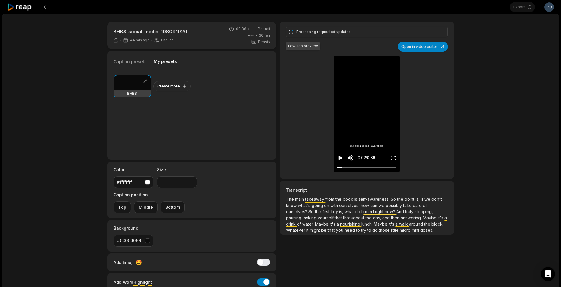
click at [142, 95] on div "BHBS" at bounding box center [132, 93] width 37 height 7
click at [146, 82] on button "button" at bounding box center [145, 81] width 6 height 6
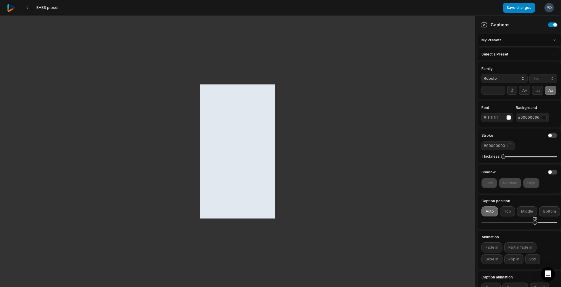
click at [542, 78] on button "Thin" at bounding box center [543, 78] width 28 height 9
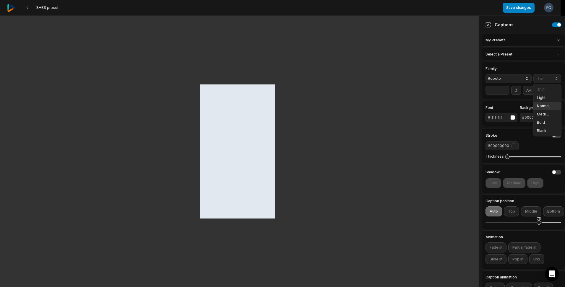
click at [545, 107] on span "Normal" at bounding box center [544, 106] width 14 height 5
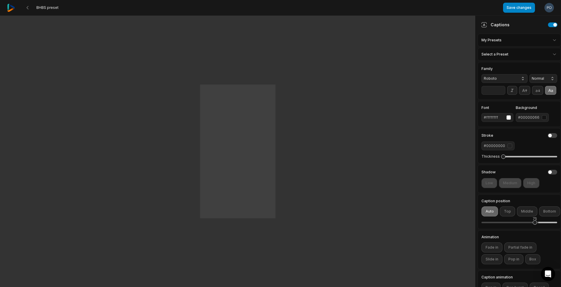
click at [540, 79] on span "Normal" at bounding box center [539, 78] width 14 height 5
click at [540, 95] on div "Light" at bounding box center [548, 98] width 28 height 8
click at [538, 80] on span "Light" at bounding box center [539, 78] width 14 height 5
click at [538, 88] on span "Thin" at bounding box center [544, 89] width 14 height 5
click at [540, 79] on span "Thin" at bounding box center [539, 78] width 14 height 5
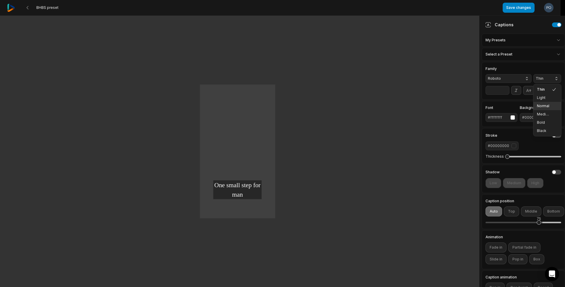
click at [542, 103] on div "Normal" at bounding box center [548, 106] width 28 height 8
click at [524, 10] on button "Save changes" at bounding box center [519, 8] width 32 height 10
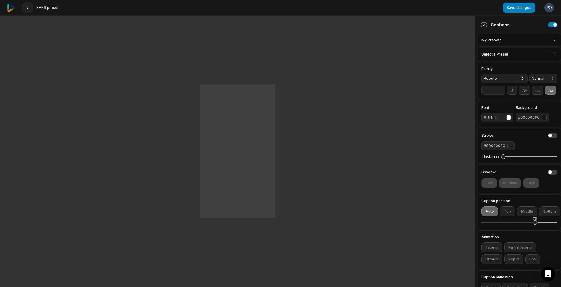
click at [29, 6] on icon at bounding box center [27, 7] width 5 height 5
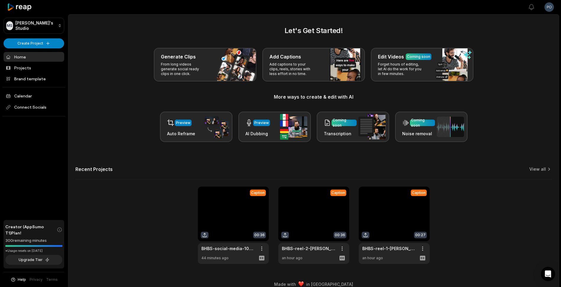
click at [232, 216] on link at bounding box center [233, 225] width 71 height 77
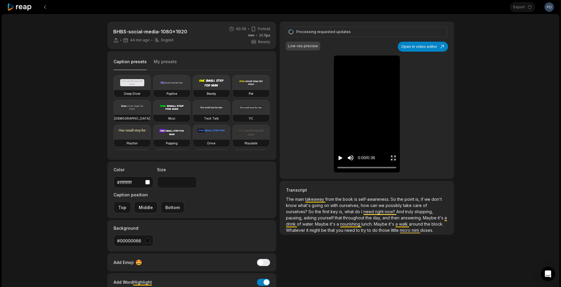
click at [341, 158] on icon "Play video" at bounding box center [340, 158] width 6 height 6
click at [341, 158] on icon "Pause video" at bounding box center [341, 158] width 1 height 4
click at [163, 62] on button "My presets" at bounding box center [165, 64] width 23 height 11
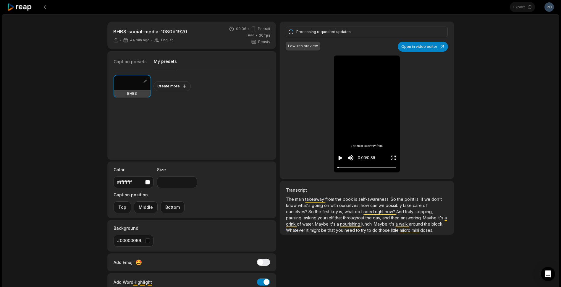
click at [137, 81] on div at bounding box center [132, 82] width 37 height 15
click at [134, 86] on div at bounding box center [132, 82] width 37 height 15
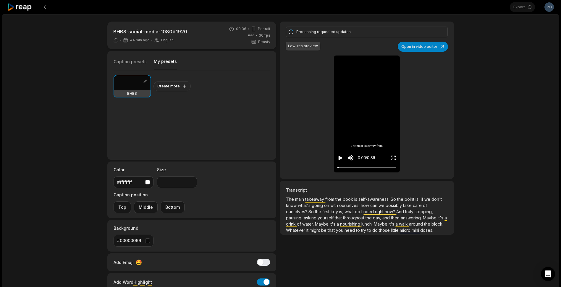
type input "**"
click at [423, 43] on button "Open in video editor" at bounding box center [423, 47] width 50 height 10
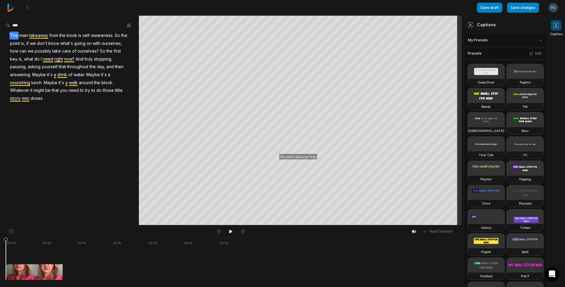
click at [506, 41] on html "Save draft Save changes Open user menu Captions Your browser does not support m…" at bounding box center [282, 143] width 565 height 287
